Goal: Task Accomplishment & Management: Manage account settings

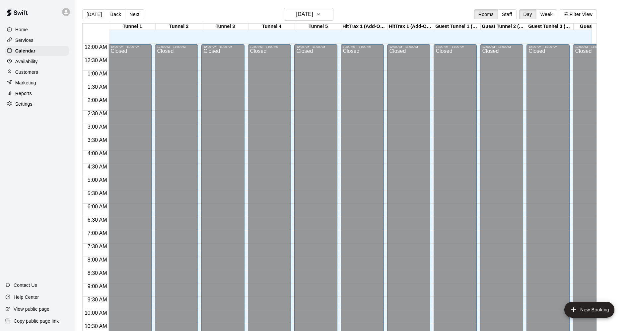
scroll to position [224, 0]
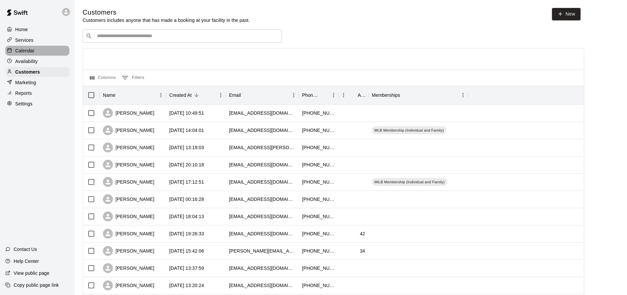
click at [28, 49] on p "Calendar" at bounding box center [24, 50] width 19 height 7
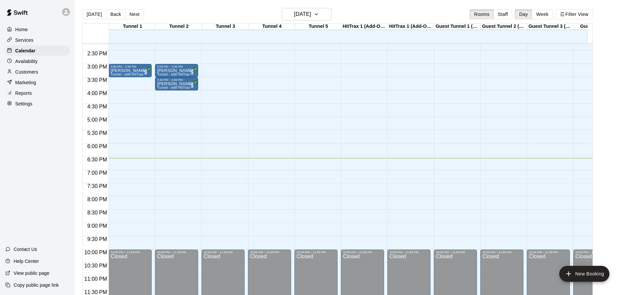
scroll to position [11, 0]
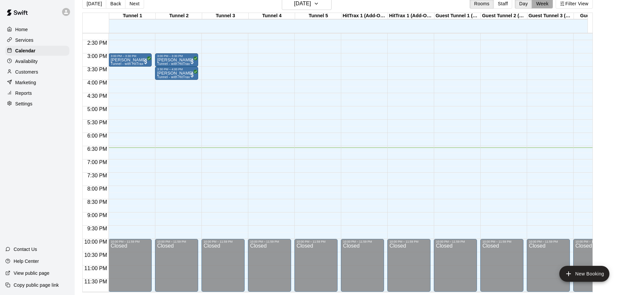
click at [548, 6] on button "Week" at bounding box center [542, 4] width 21 height 10
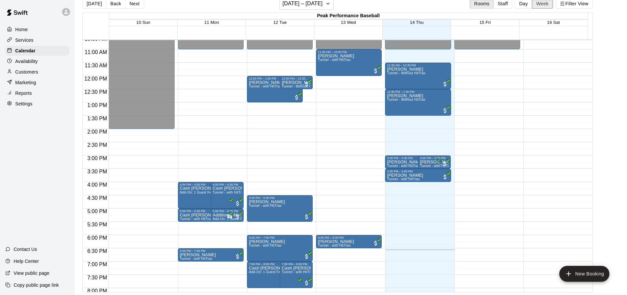
scroll to position [231, 0]
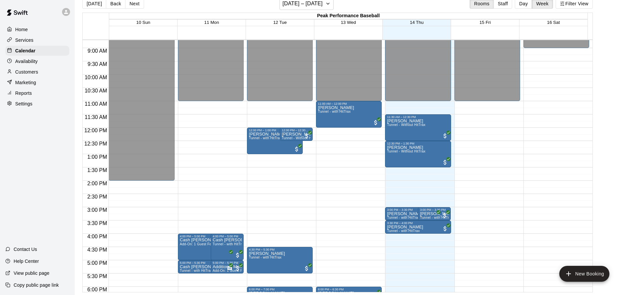
click at [38, 81] on div "Marketing" at bounding box center [37, 83] width 64 height 10
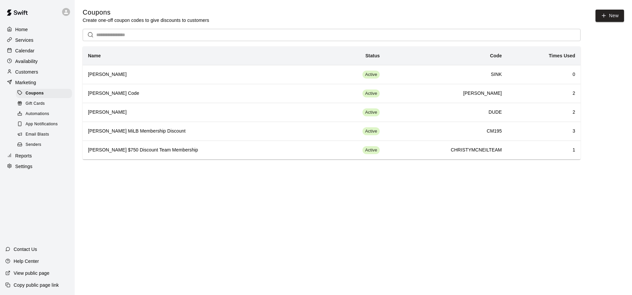
click at [27, 40] on p "Services" at bounding box center [24, 40] width 18 height 7
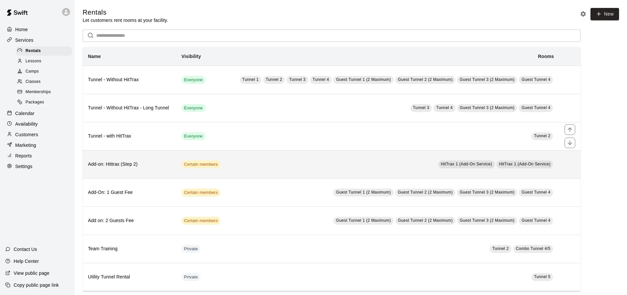
scroll to position [9, 0]
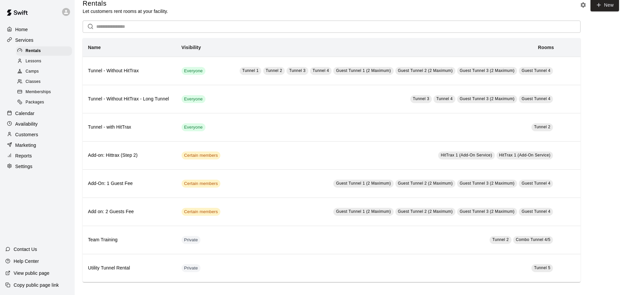
click at [44, 89] on span "Memberships" at bounding box center [38, 92] width 25 height 7
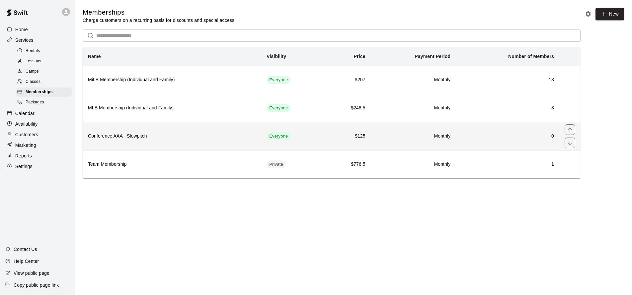
click at [186, 134] on h6 "Conference AAA - Slowpitch" at bounding box center [172, 136] width 168 height 7
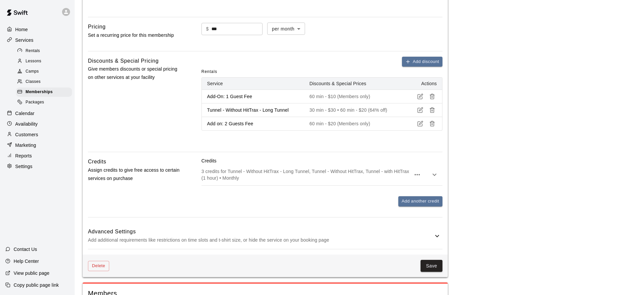
scroll to position [329, 0]
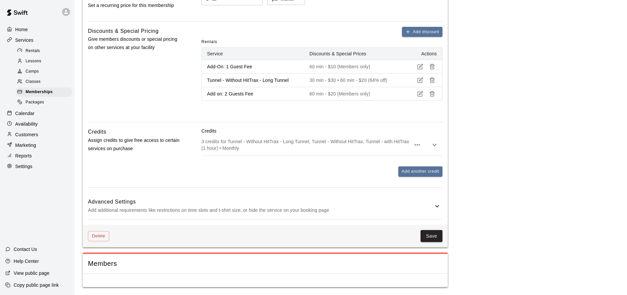
drag, startPoint x: 456, startPoint y: 260, endPoint x: 461, endPoint y: 261, distance: 5.7
click at [294, 273] on div "Members" at bounding box center [265, 264] width 365 height 20
click at [28, 30] on div "Home" at bounding box center [37, 30] width 64 height 10
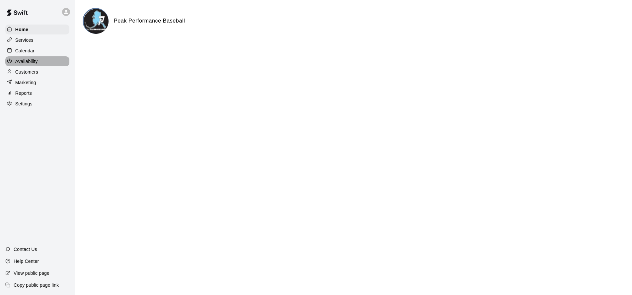
click at [34, 63] on p "Availability" at bounding box center [26, 61] width 23 height 7
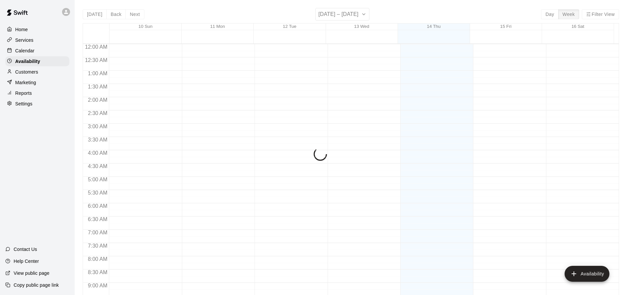
scroll to position [379, 0]
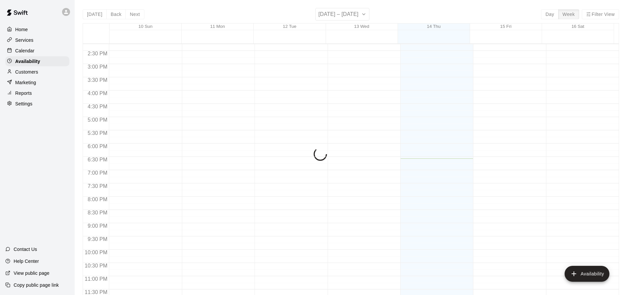
click at [34, 53] on p "Calendar" at bounding box center [24, 50] width 19 height 7
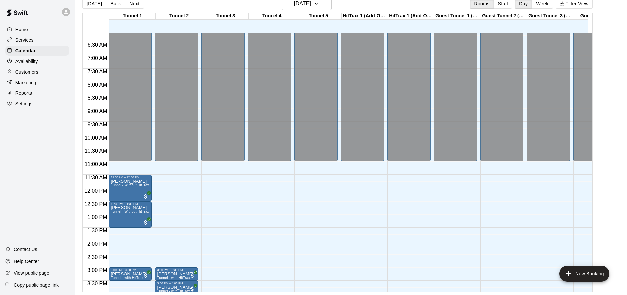
scroll to position [166, 0]
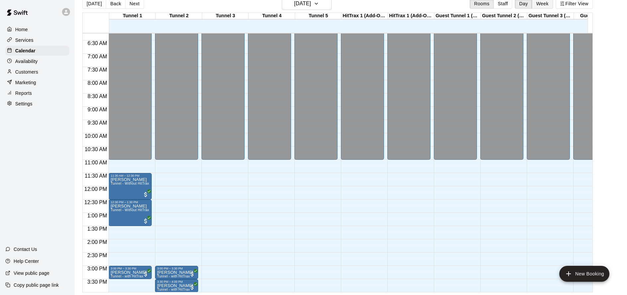
click at [547, 7] on button "Week" at bounding box center [542, 4] width 21 height 10
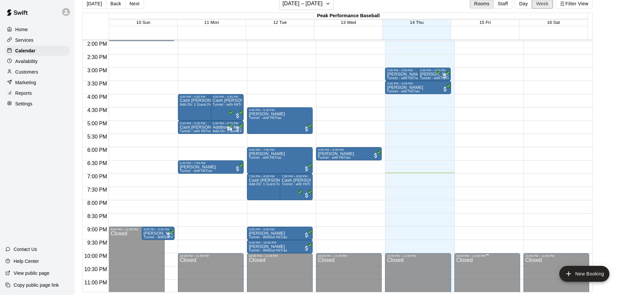
scroll to position [372, 0]
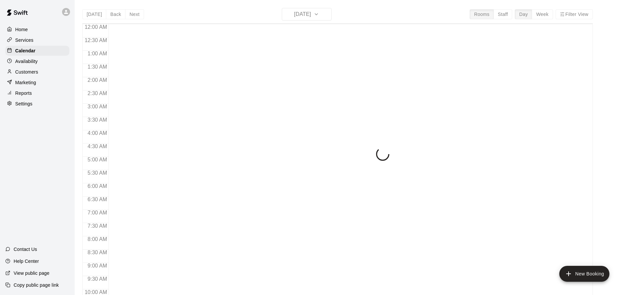
scroll to position [359, 0]
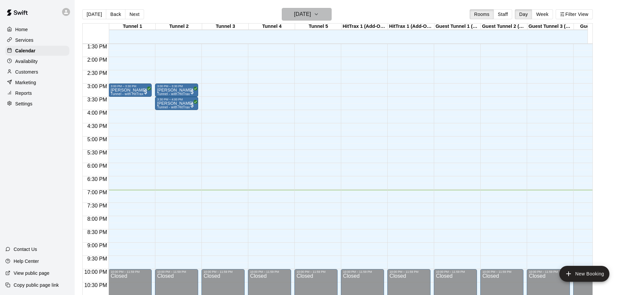
click at [311, 19] on h6 "Thursday Aug 14" at bounding box center [302, 14] width 17 height 9
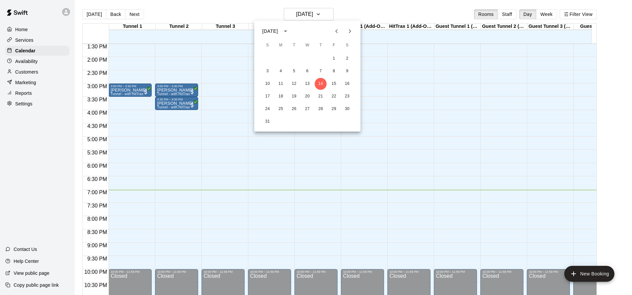
click at [540, 12] on div at bounding box center [316, 147] width 632 height 295
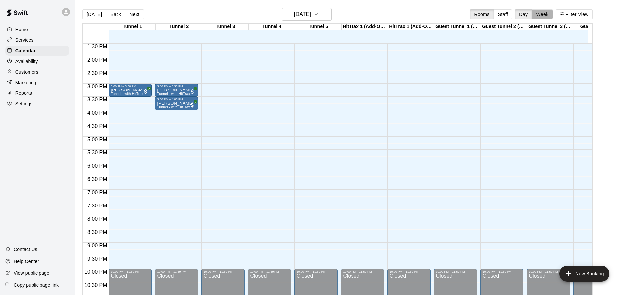
click at [541, 12] on button "Week" at bounding box center [542, 14] width 21 height 10
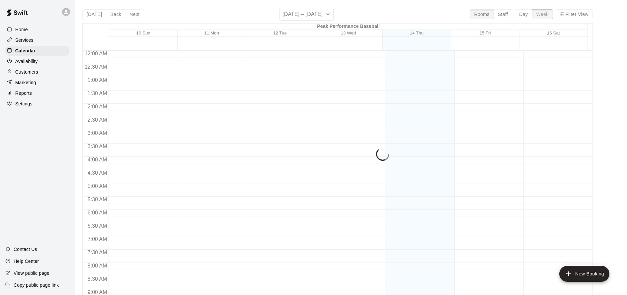
scroll to position [385, 0]
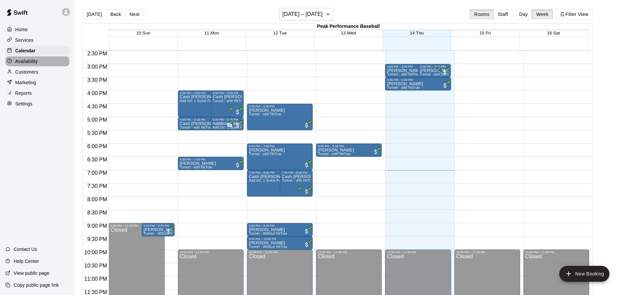
click at [36, 65] on div "Availability" at bounding box center [37, 61] width 64 height 10
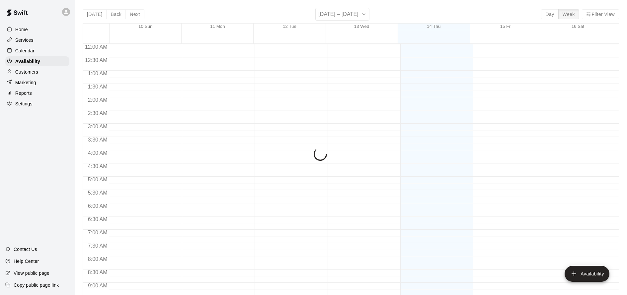
scroll to position [379, 0]
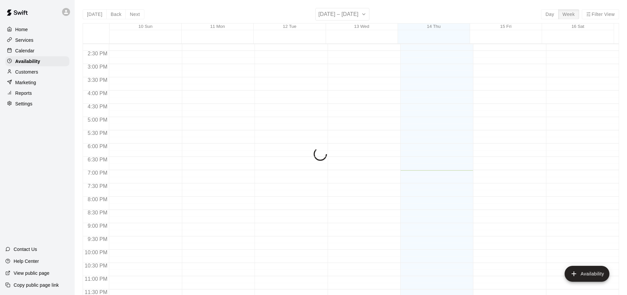
click at [35, 71] on p "Customers" at bounding box center [26, 72] width 23 height 7
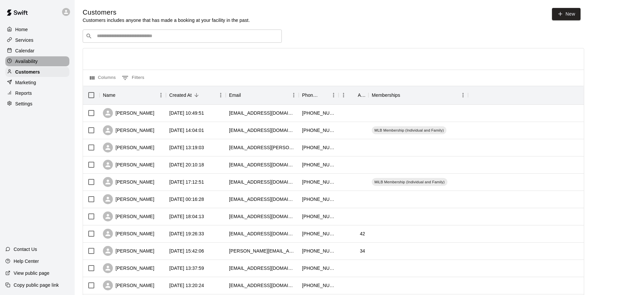
click at [34, 60] on p "Availability" at bounding box center [26, 61] width 23 height 7
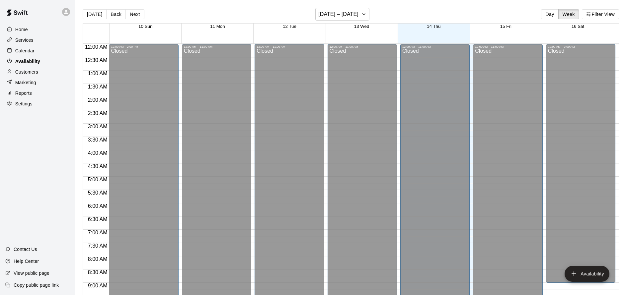
scroll to position [379, 0]
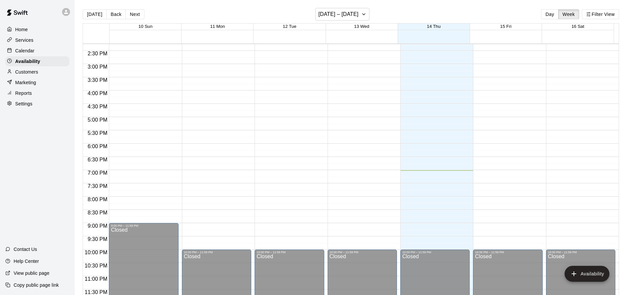
click at [30, 38] on p "Services" at bounding box center [24, 40] width 18 height 7
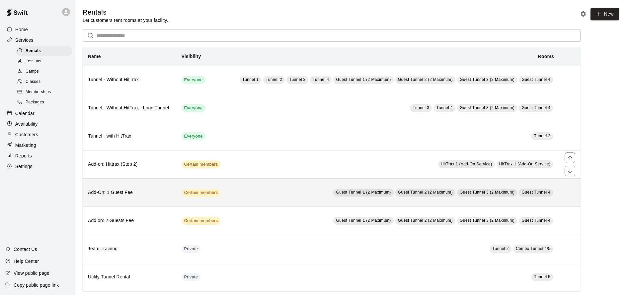
scroll to position [9, 0]
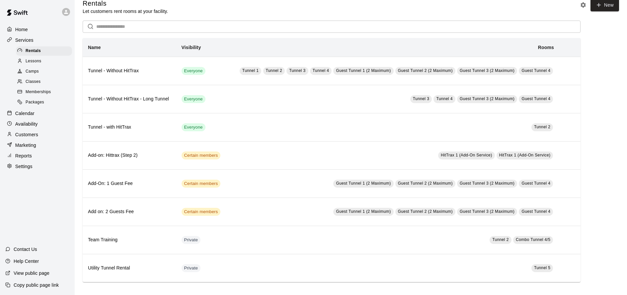
click at [40, 90] on span "Memberships" at bounding box center [38, 92] width 25 height 7
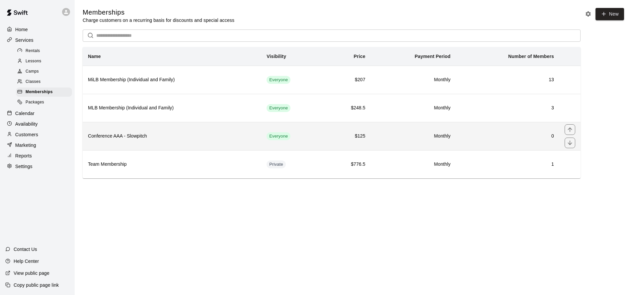
click at [322, 137] on td "Everyone" at bounding box center [292, 136] width 63 height 28
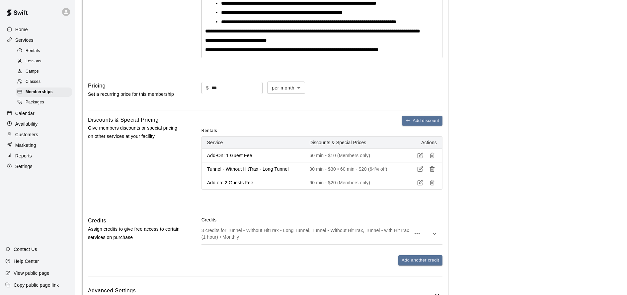
scroll to position [329, 0]
